Goal: Navigation & Orientation: Find specific page/section

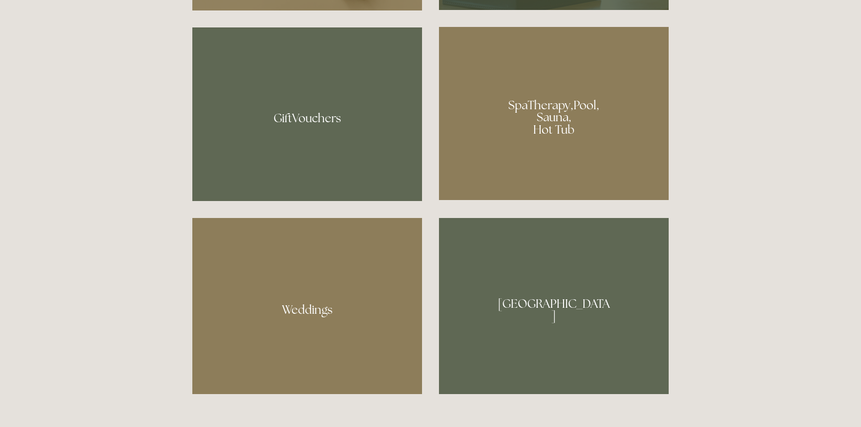
scroll to position [826, 0]
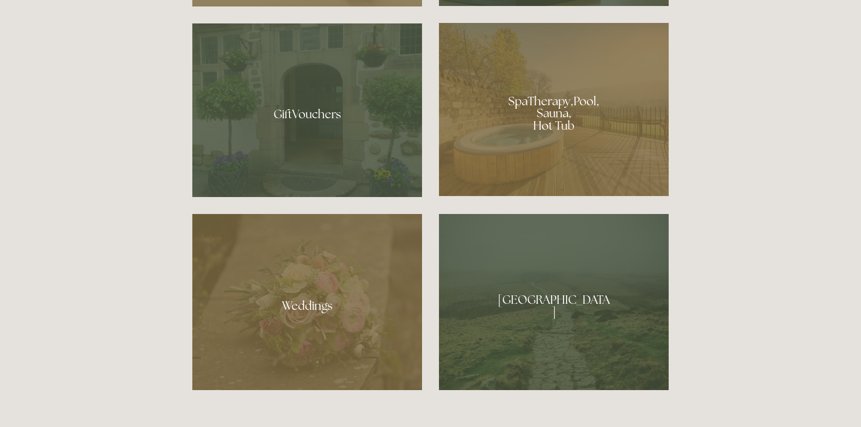
click at [501, 107] on div at bounding box center [554, 109] width 230 height 173
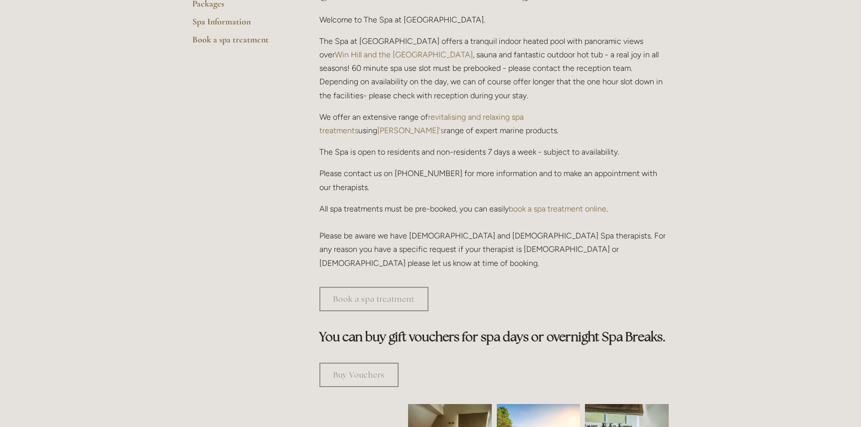
scroll to position [316, 0]
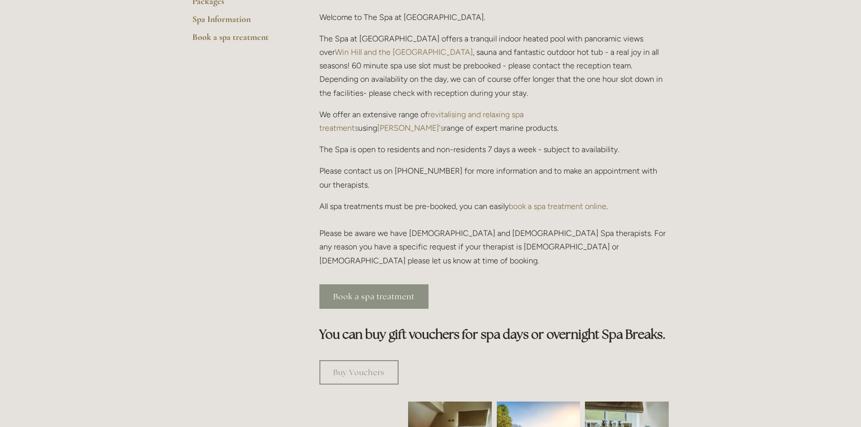
click at [407, 284] on link "Book a spa treatment" at bounding box center [374, 296] width 109 height 24
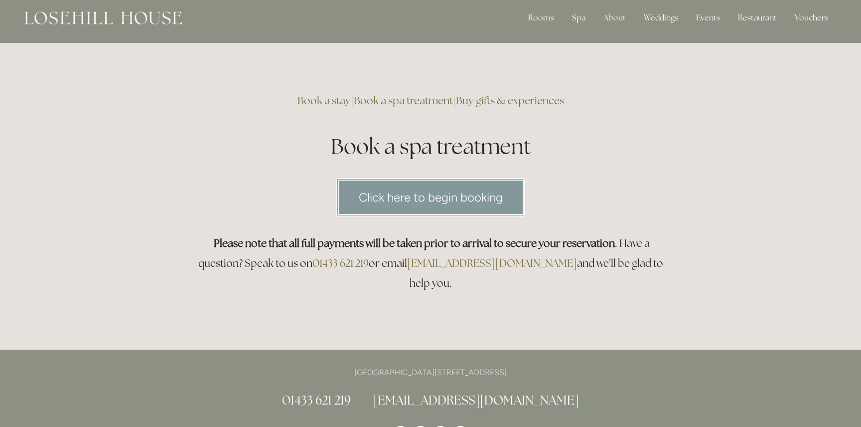
scroll to position [9, 0]
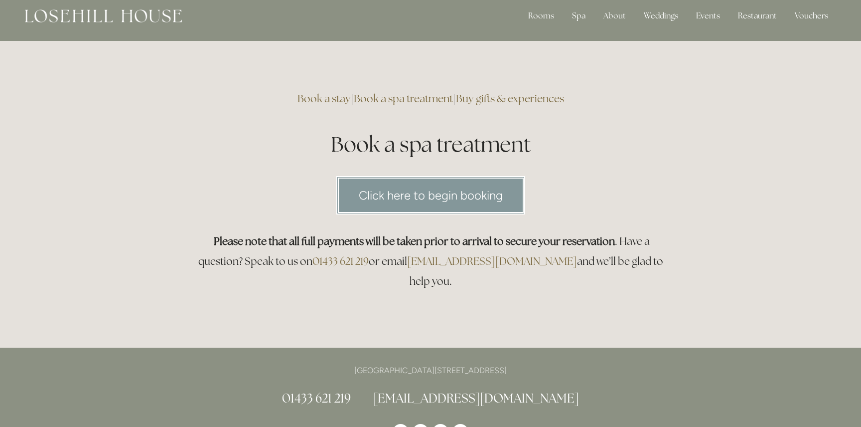
click at [455, 194] on link "Click here to begin booking" at bounding box center [431, 195] width 189 height 38
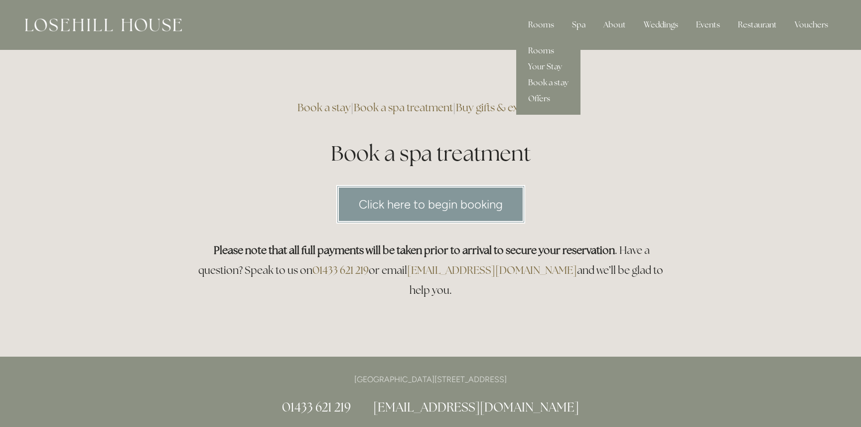
click at [541, 52] on link "Rooms" at bounding box center [548, 51] width 64 height 16
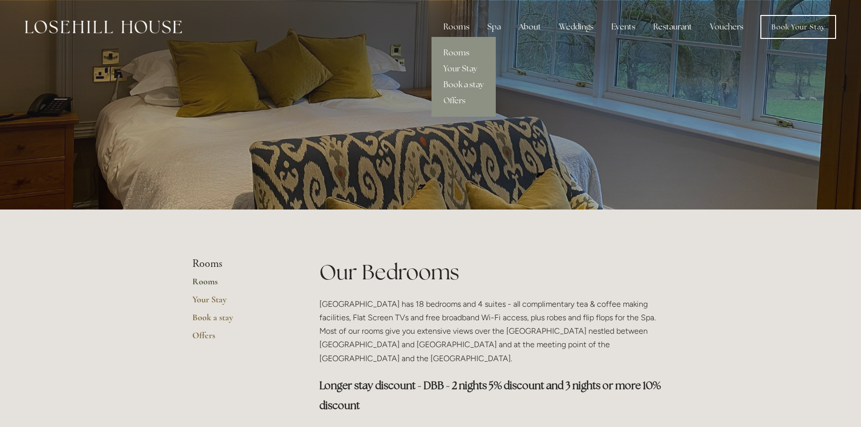
click at [472, 83] on link "Book a stay" at bounding box center [464, 85] width 64 height 16
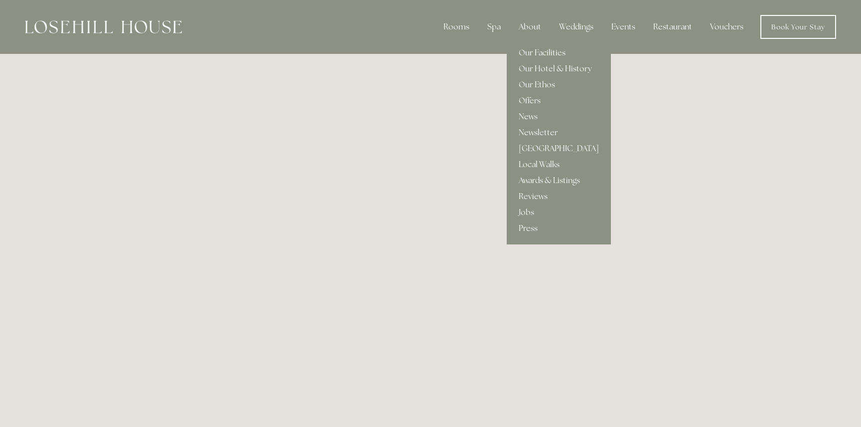
click at [557, 57] on link "Our Facilities" at bounding box center [559, 53] width 104 height 16
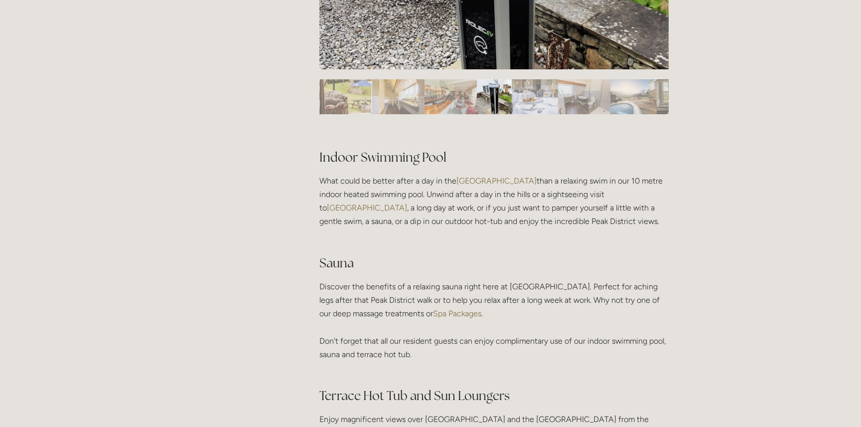
scroll to position [107, 0]
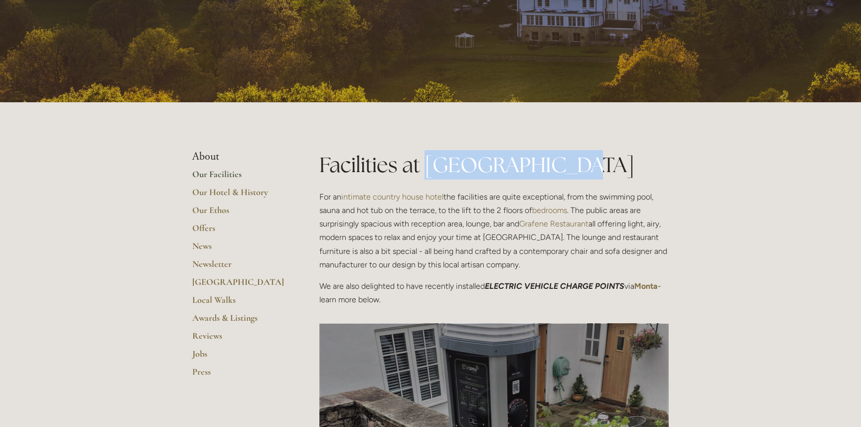
drag, startPoint x: 425, startPoint y: 164, endPoint x: 564, endPoint y: 166, distance: 139.6
click at [564, 166] on h1 "Facilities at Losehill House" at bounding box center [494, 164] width 349 height 29
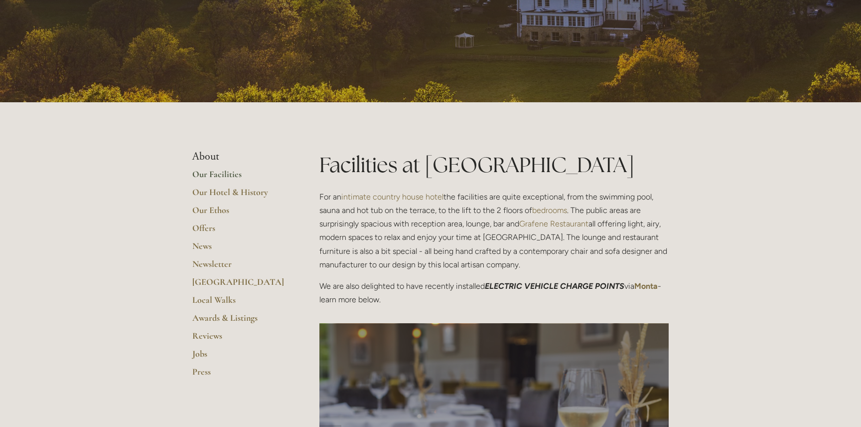
click at [629, 213] on p "For an intimate country house hotel the facilities are quite exceptional, from …" at bounding box center [494, 230] width 349 height 81
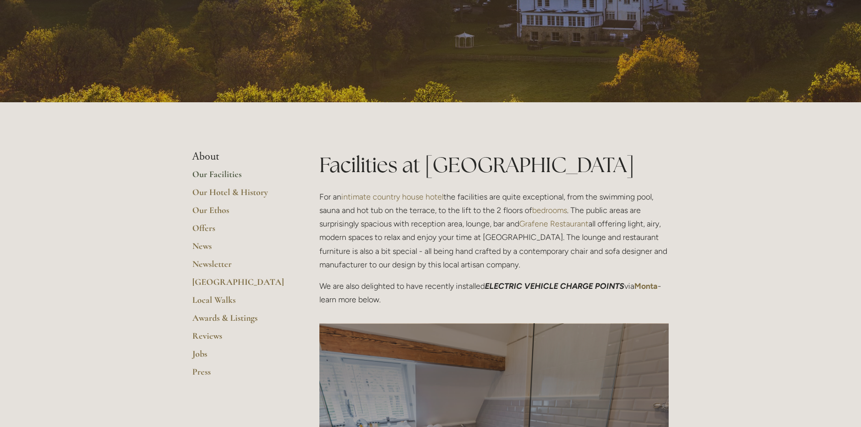
scroll to position [0, 0]
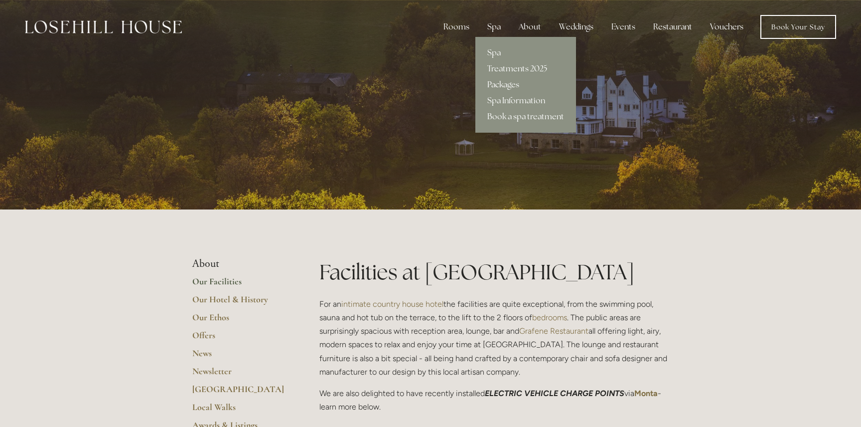
click at [505, 86] on link "Packages" at bounding box center [526, 85] width 101 height 16
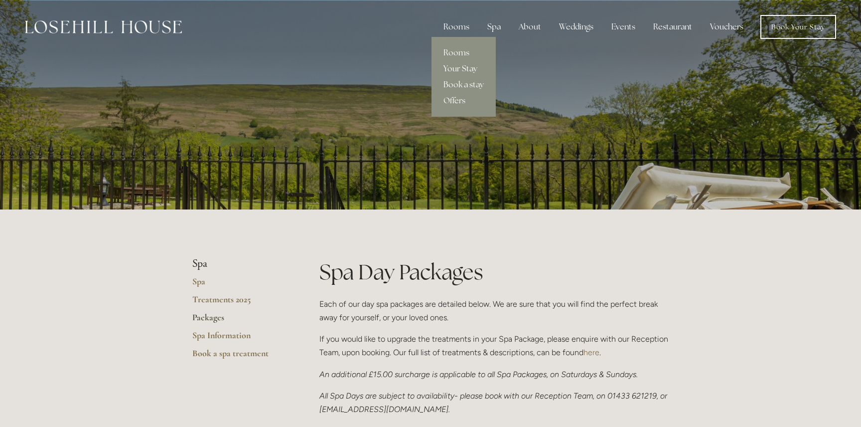
click at [464, 70] on link "Your Stay" at bounding box center [464, 69] width 64 height 16
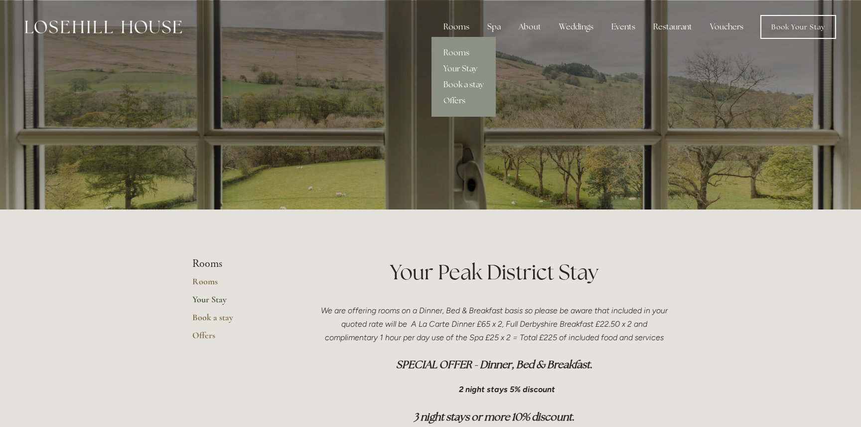
click at [457, 101] on link "Offers" at bounding box center [464, 101] width 64 height 16
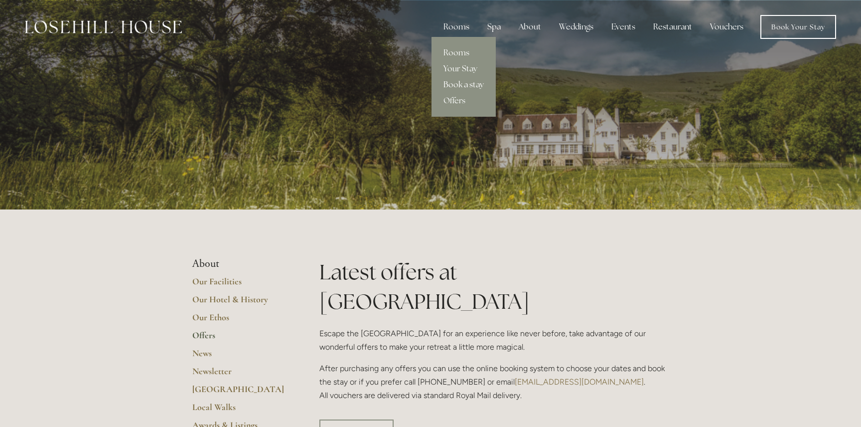
click at [466, 82] on link "Book a stay" at bounding box center [464, 85] width 64 height 16
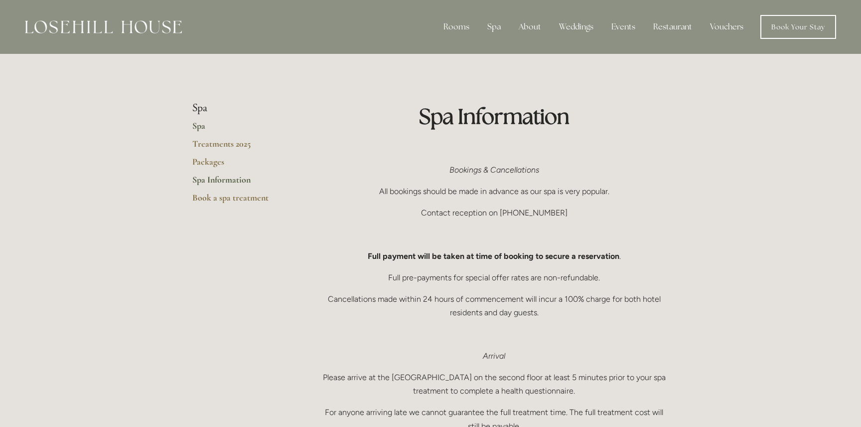
click at [196, 126] on link "Spa" at bounding box center [239, 129] width 95 height 18
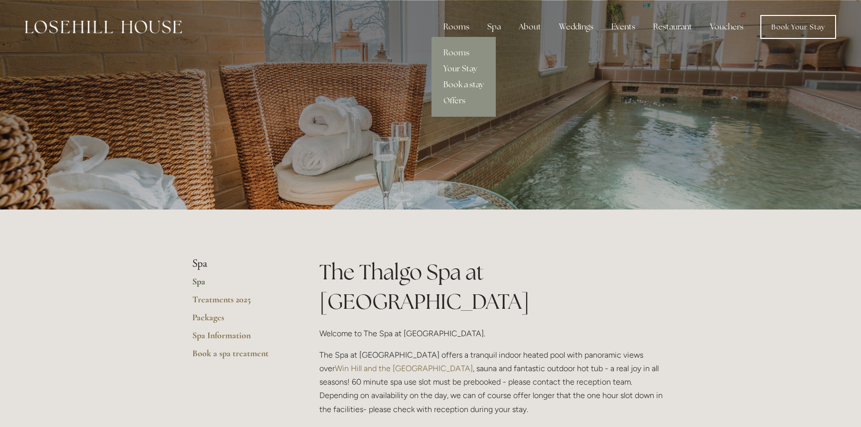
click at [463, 84] on link "Book a stay" at bounding box center [464, 85] width 64 height 16
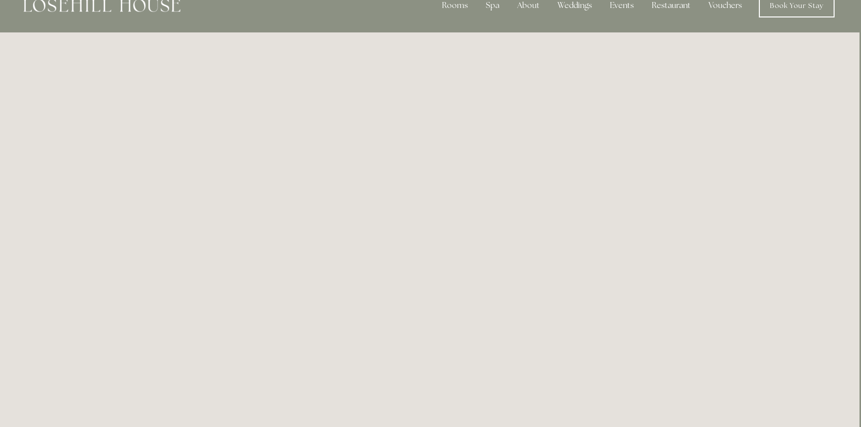
scroll to position [0, 1]
